Goal: Task Accomplishment & Management: Use online tool/utility

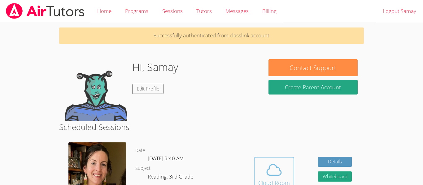
click at [274, 162] on icon at bounding box center [273, 170] width 17 height 17
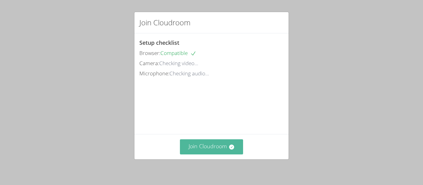
click at [227, 143] on button "Join Cloudroom" at bounding box center [211, 147] width 63 height 15
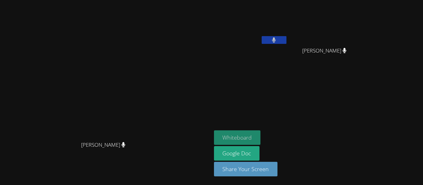
click at [261, 135] on button "Whiteboard" at bounding box center [237, 138] width 47 height 15
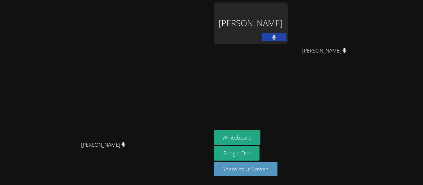
click at [276, 37] on icon at bounding box center [274, 37] width 4 height 5
click at [277, 37] on icon at bounding box center [273, 37] width 6 height 5
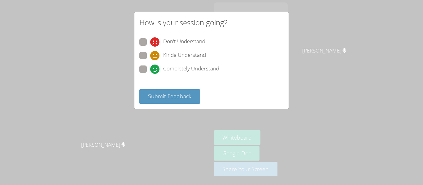
click at [152, 68] on icon at bounding box center [154, 69] width 9 height 9
click at [152, 68] on input "Completely Understand" at bounding box center [152, 68] width 5 height 5
radio input "true"
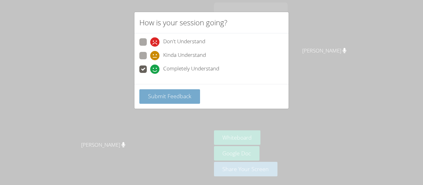
click at [166, 100] on button "Submit Feedback" at bounding box center [169, 96] width 61 height 15
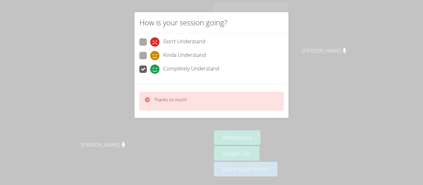
click at [170, 128] on div "How is your session going? Don't Understand Kinda Understand Completely Underst…" at bounding box center [211, 92] width 423 height 185
click at [170, 133] on div "How is your session going? Don't Understand Kinda Understand Completely Underst…" at bounding box center [211, 92] width 423 height 185
